Goal: Information Seeking & Learning: Learn about a topic

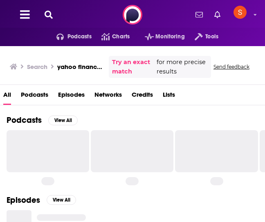
click at [49, 15] on icon at bounding box center [49, 15] width 8 height 8
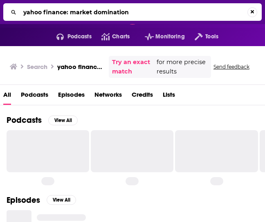
drag, startPoint x: 137, startPoint y: 11, endPoint x: 22, endPoint y: 13, distance: 115.2
click at [22, 13] on input "yahoo finance: market domination" at bounding box center [133, 12] width 227 height 13
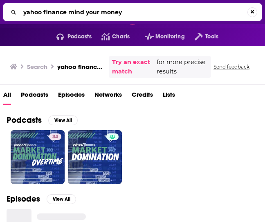
type input "yahoo finance mind your money"
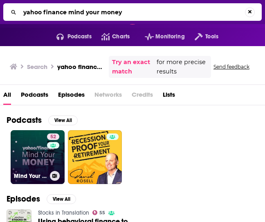
click at [36, 152] on link "52 Mind Your Money" at bounding box center [38, 157] width 54 height 54
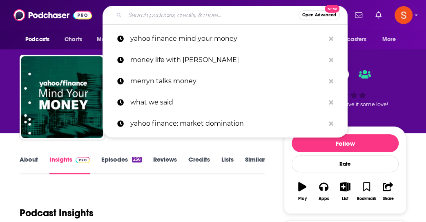
click at [214, 14] on input "Search podcasts, credits, & more..." at bounding box center [212, 15] width 174 height 13
click at [123, 196] on div "Podcast Insights" at bounding box center [139, 209] width 239 height 42
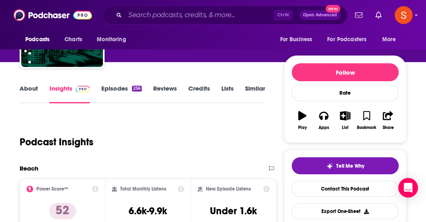
scroll to position [82, 0]
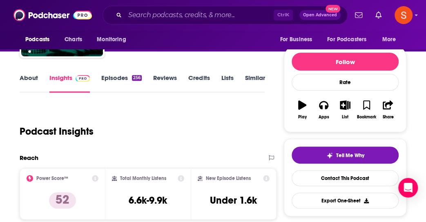
click at [114, 80] on link "Episodes 256" at bounding box center [121, 83] width 40 height 19
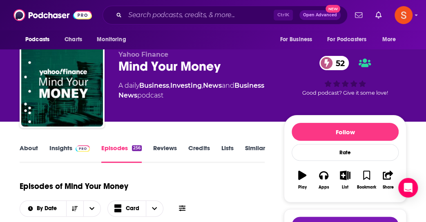
scroll to position [41, 0]
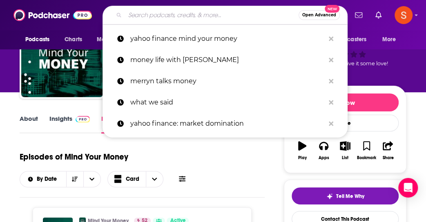
click at [224, 13] on input "Search podcasts, credits, & more..." at bounding box center [212, 15] width 174 height 13
click at [203, 150] on div "Episodes of Mind Your Money By Date Card" at bounding box center [142, 167] width 245 height 41
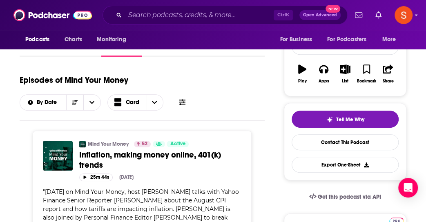
scroll to position [123, 0]
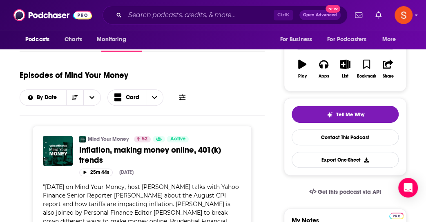
click at [191, 94] on div "Episodes of Mind Your Money By Date Card" at bounding box center [142, 85] width 245 height 41
click at [183, 98] on icon at bounding box center [182, 97] width 7 height 7
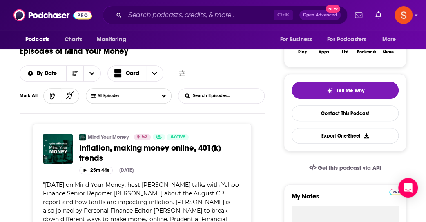
scroll to position [163, 0]
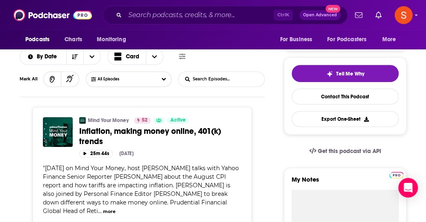
click at [212, 81] on input "List Search Input" at bounding box center [221, 79] width 85 height 15
type input "robinhood"
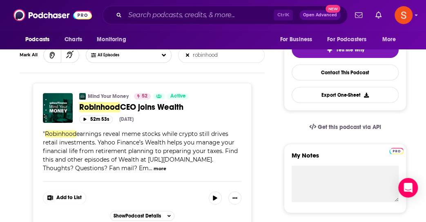
scroll to position [204, 0]
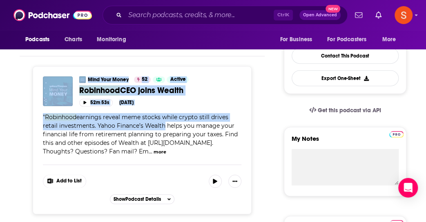
drag, startPoint x: 36, startPoint y: 109, endPoint x: 161, endPoint y: 124, distance: 125.6
click at [161, 124] on div "Mind Your Money 52 Active Categories Business Investing News Robinhood CEO join…" at bounding box center [142, 140] width 219 height 148
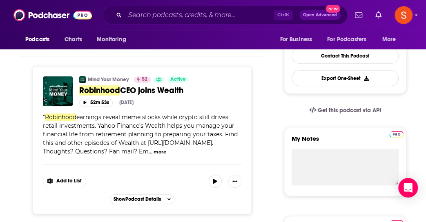
click at [209, 131] on span "earnings reveal meme stocks while crypto still drives retail investments. Yahoo…" at bounding box center [140, 135] width 195 height 42
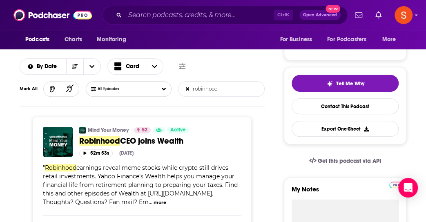
scroll to position [163, 0]
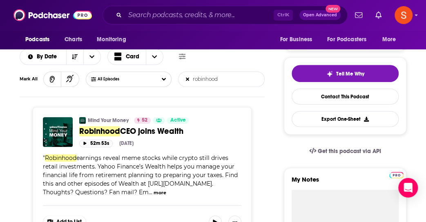
click at [128, 129] on span "CEO joins Wealth" at bounding box center [151, 131] width 63 height 10
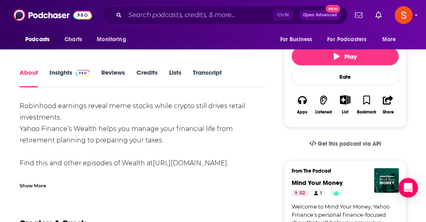
scroll to position [123, 0]
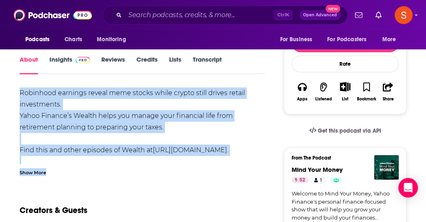
drag, startPoint x: 17, startPoint y: 96, endPoint x: 197, endPoint y: 166, distance: 193.4
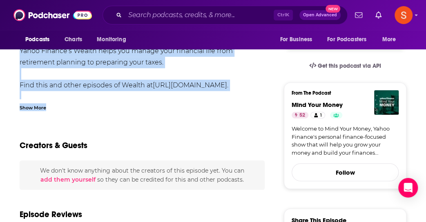
scroll to position [204, 0]
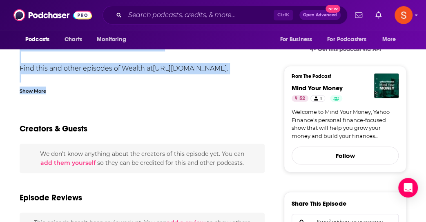
click at [44, 91] on div "Show More" at bounding box center [33, 91] width 27 height 8
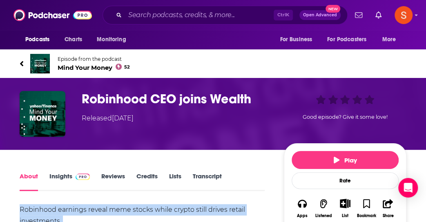
scroll to position [0, 0]
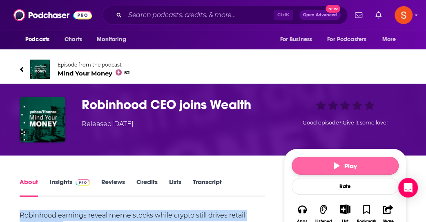
click at [264, 162] on span "Play" at bounding box center [345, 166] width 23 height 8
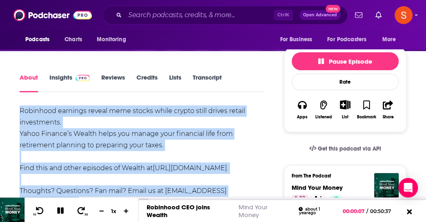
scroll to position [123, 0]
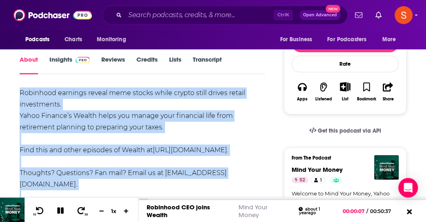
click at [213, 56] on link "Transcript" at bounding box center [207, 65] width 29 height 19
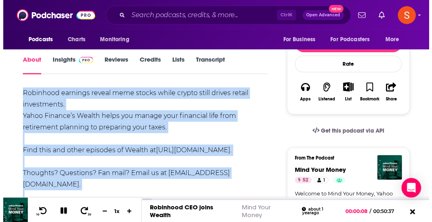
scroll to position [0, 0]
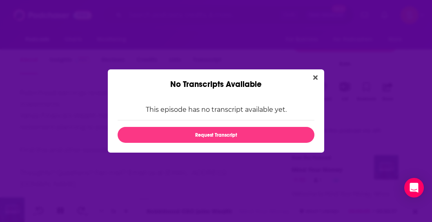
click at [264, 73] on div "No Transcripts Available" at bounding box center [216, 79] width 217 height 20
click at [264, 76] on button "Close" at bounding box center [315, 78] width 11 height 10
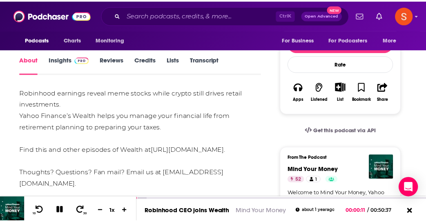
scroll to position [123, 0]
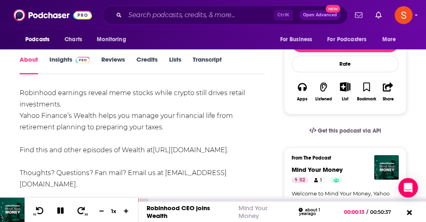
click at [153, 209] on link "Robinhood CEO joins Wealth" at bounding box center [178, 212] width 63 height 16
click at [78, 209] on icon at bounding box center [81, 211] width 10 height 8
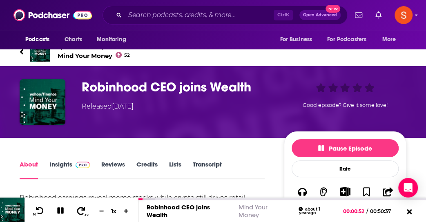
scroll to position [0, 0]
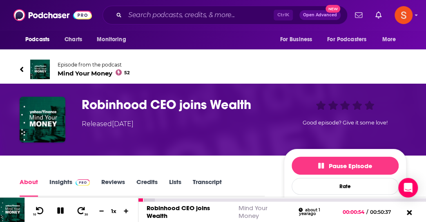
click at [57, 214] on icon at bounding box center [60, 210] width 9 height 7
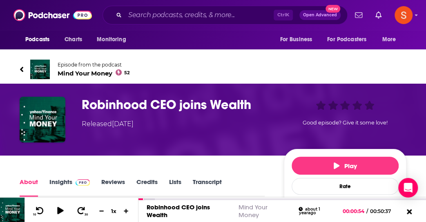
click at [23, 67] on icon at bounding box center [22, 69] width 4 height 8
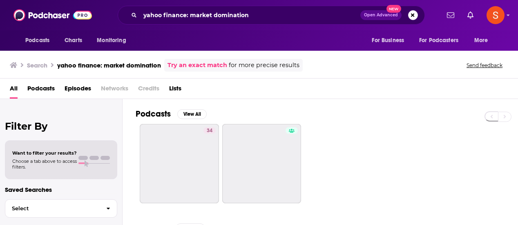
click at [120, 16] on div "yahoo finance: market domination Open Advanced New" at bounding box center [271, 15] width 307 height 19
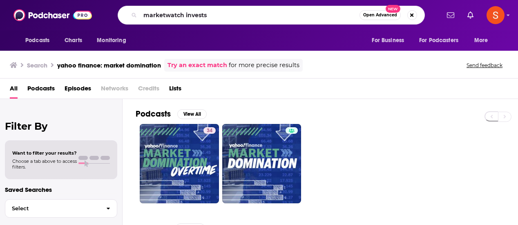
type input "marketwatch invests"
